Goal: Task Accomplishment & Management: Use online tool/utility

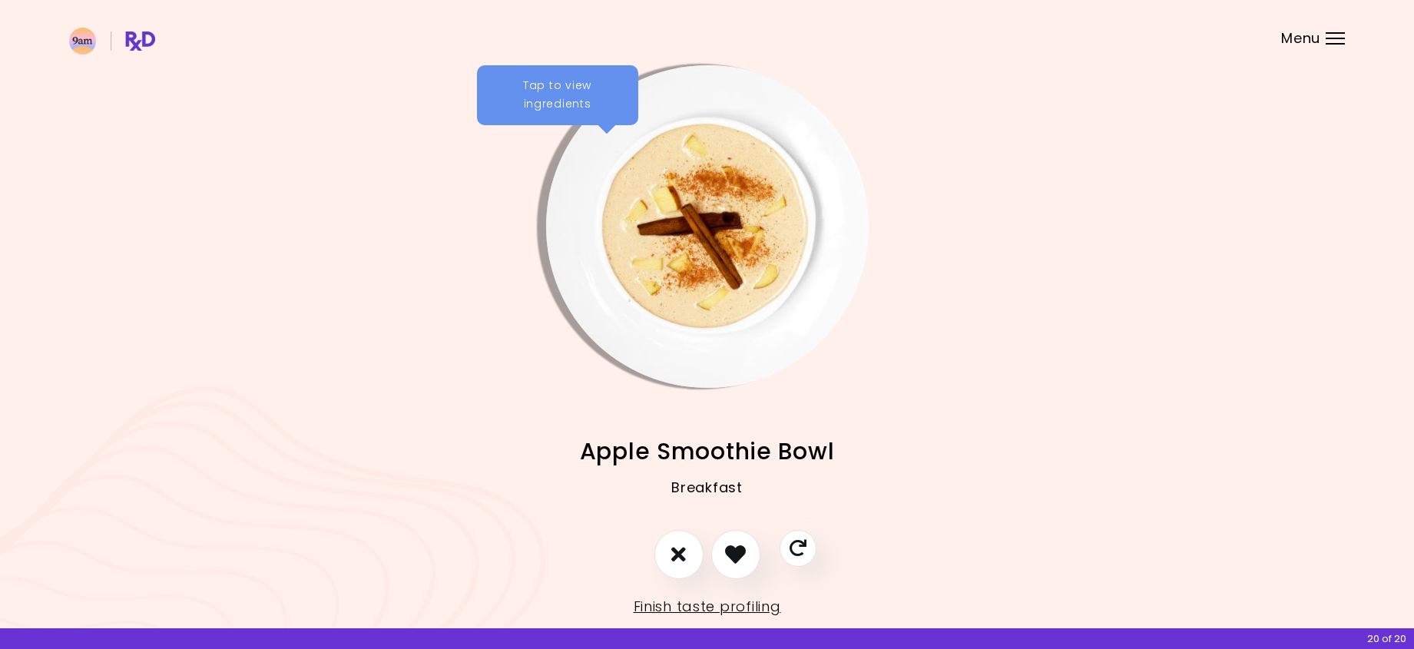
click at [560, 94] on div "Tap to view ingredients" at bounding box center [557, 95] width 161 height 60
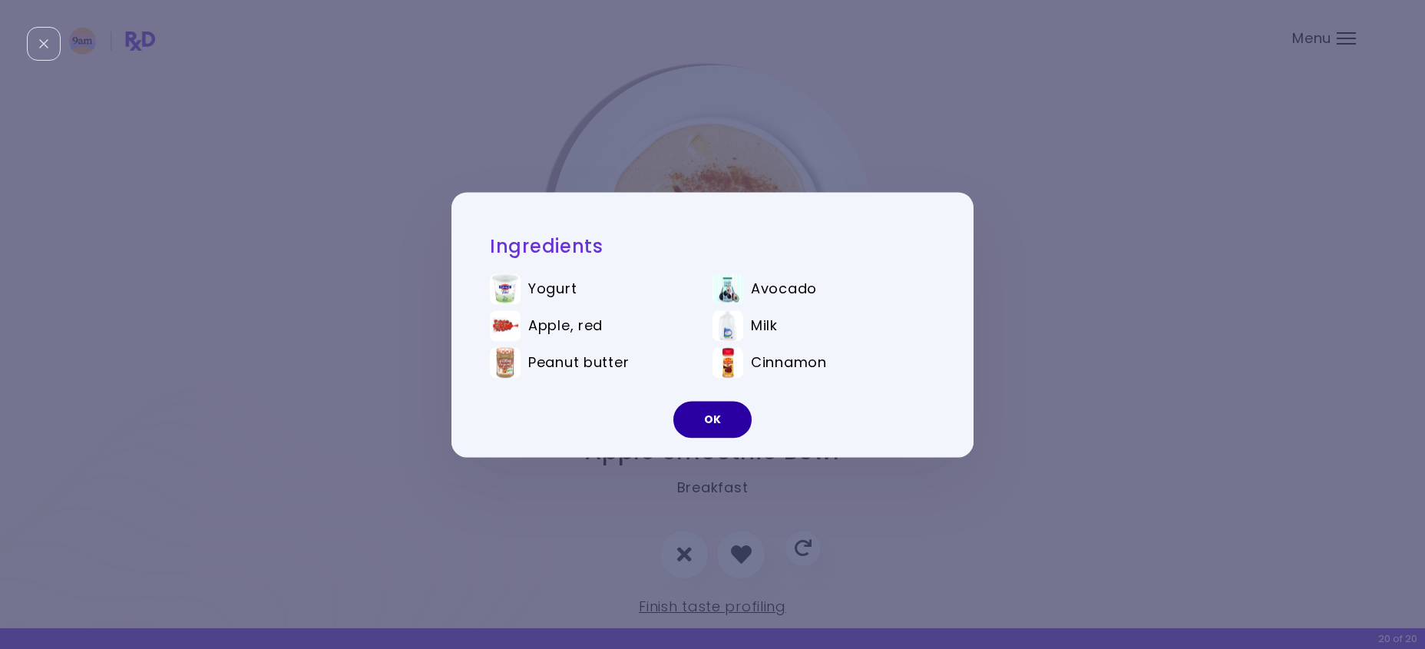
click at [702, 422] on button "OK" at bounding box center [713, 419] width 78 height 37
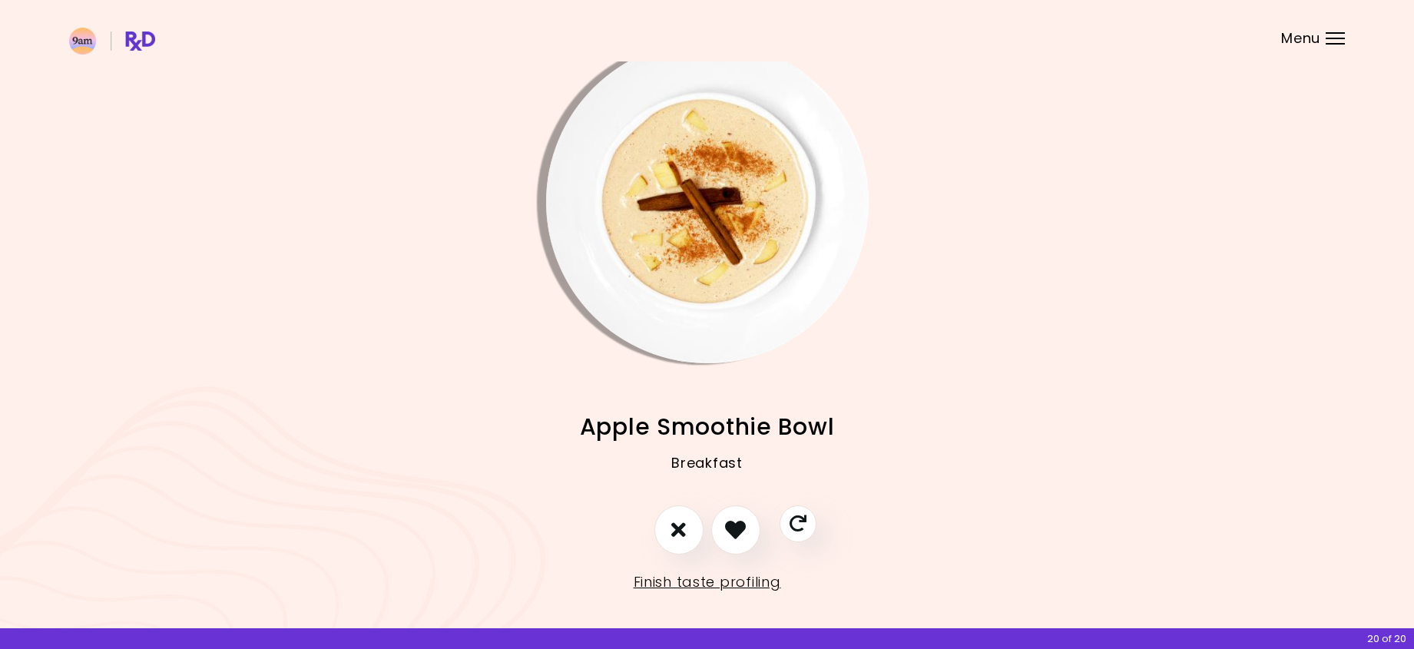
scroll to position [35, 0]
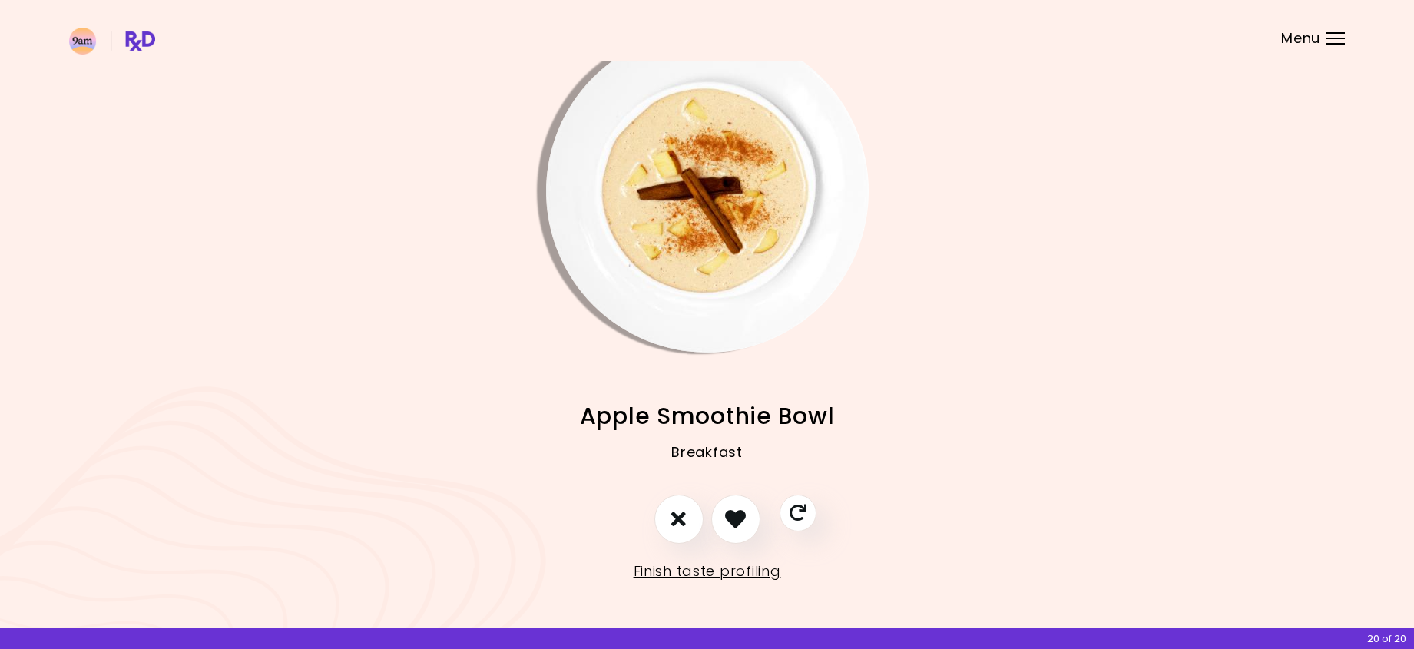
click at [1332, 41] on div "Menu" at bounding box center [1335, 38] width 19 height 12
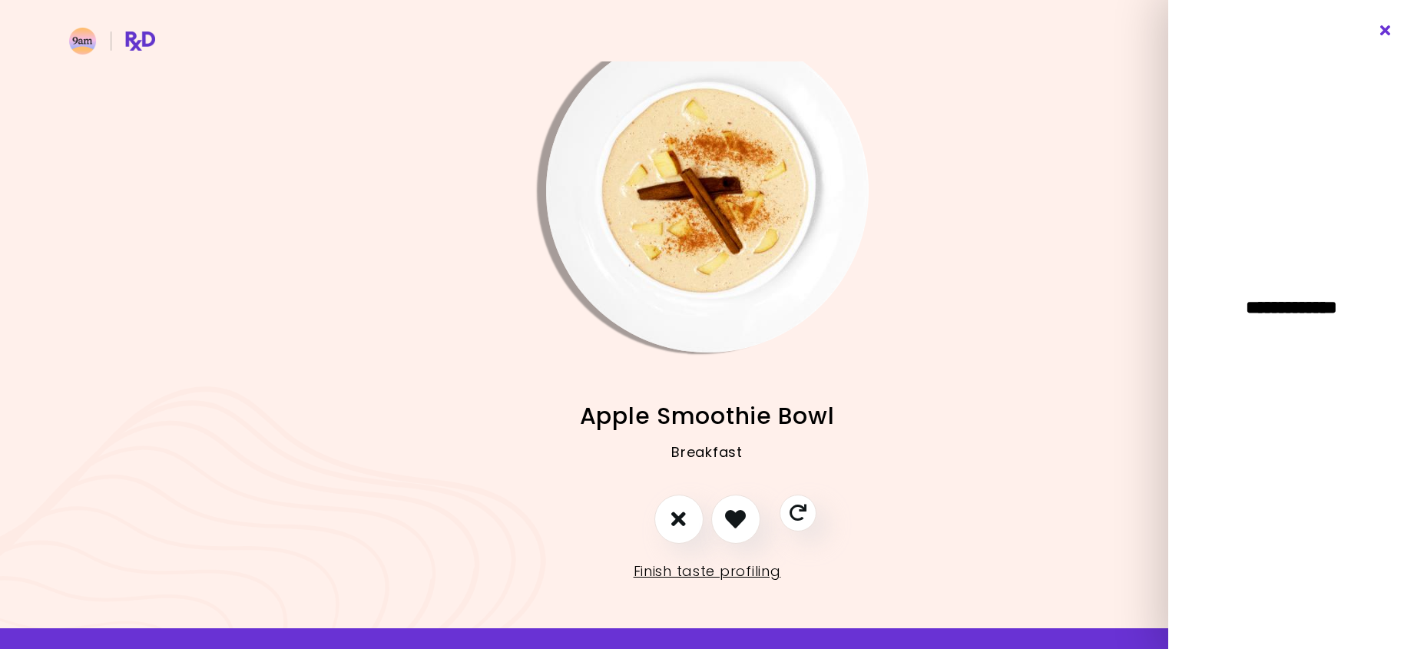
click at [1386, 30] on icon "Close" at bounding box center [1386, 30] width 15 height 11
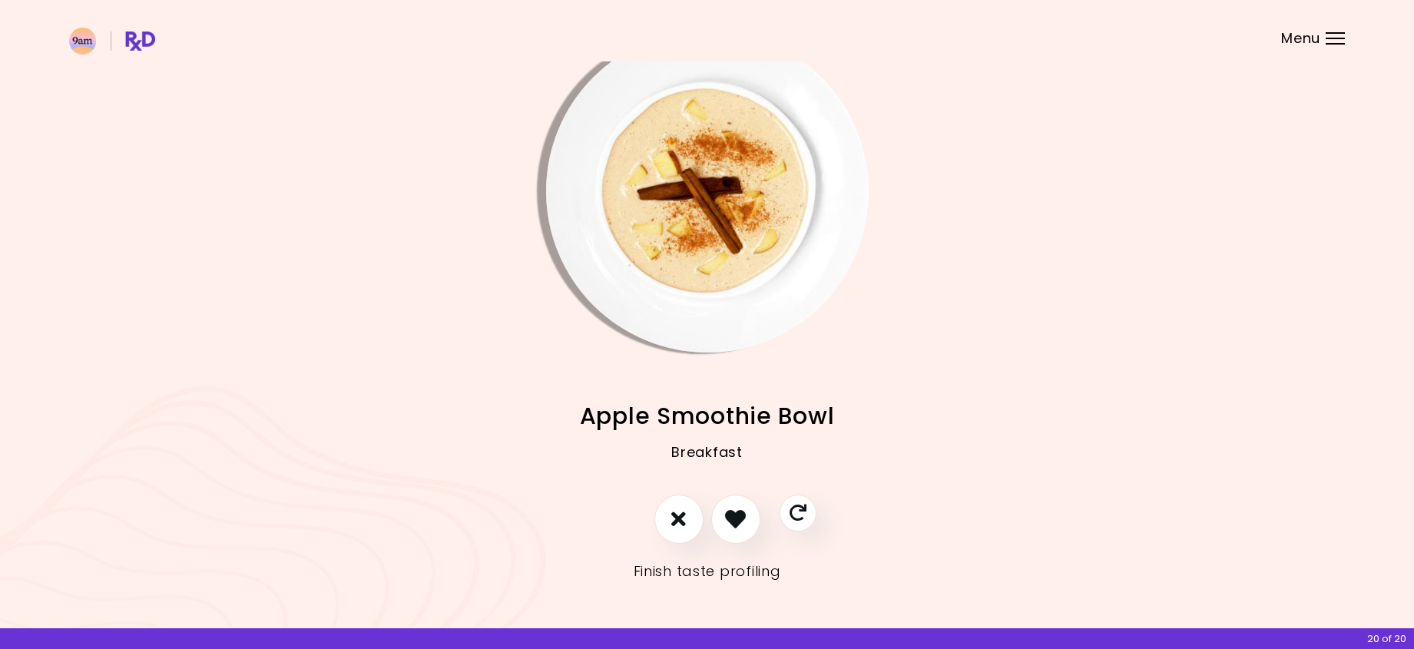
click at [696, 571] on link "Finish taste profiling" at bounding box center [707, 571] width 147 height 25
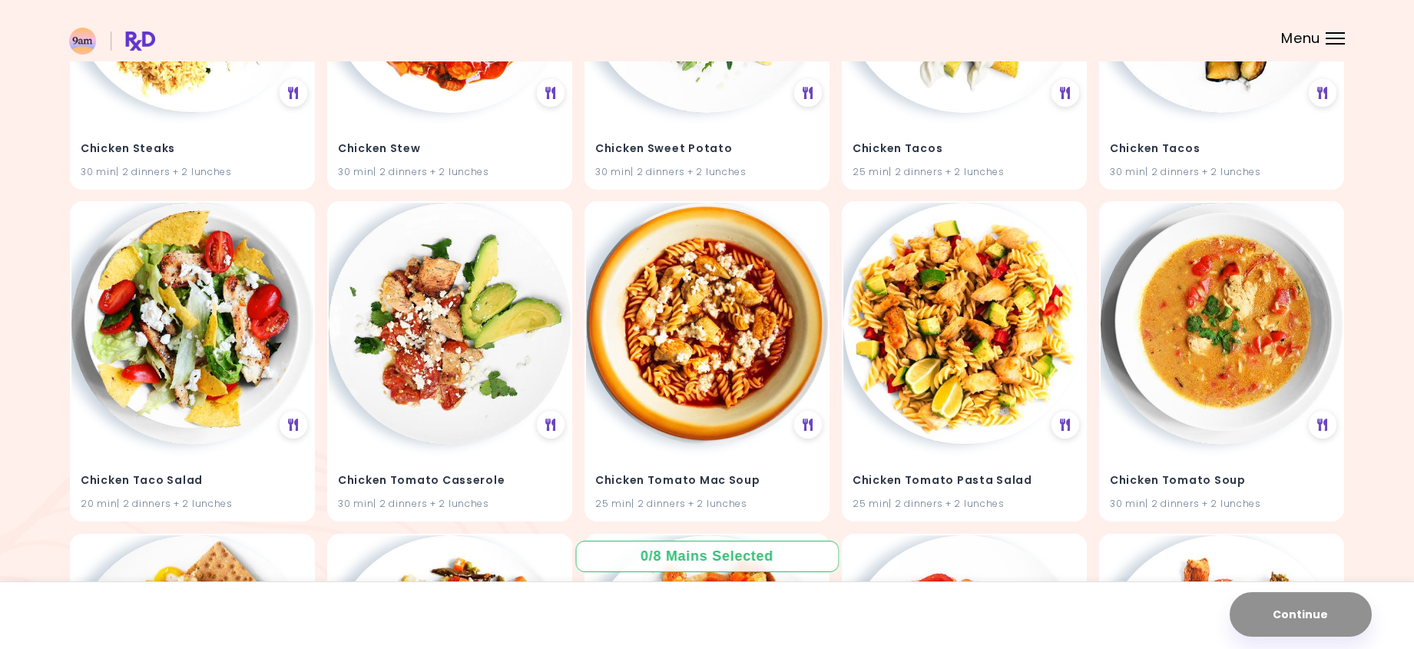
scroll to position [27083, 0]
